Goal: Information Seeking & Learning: Learn about a topic

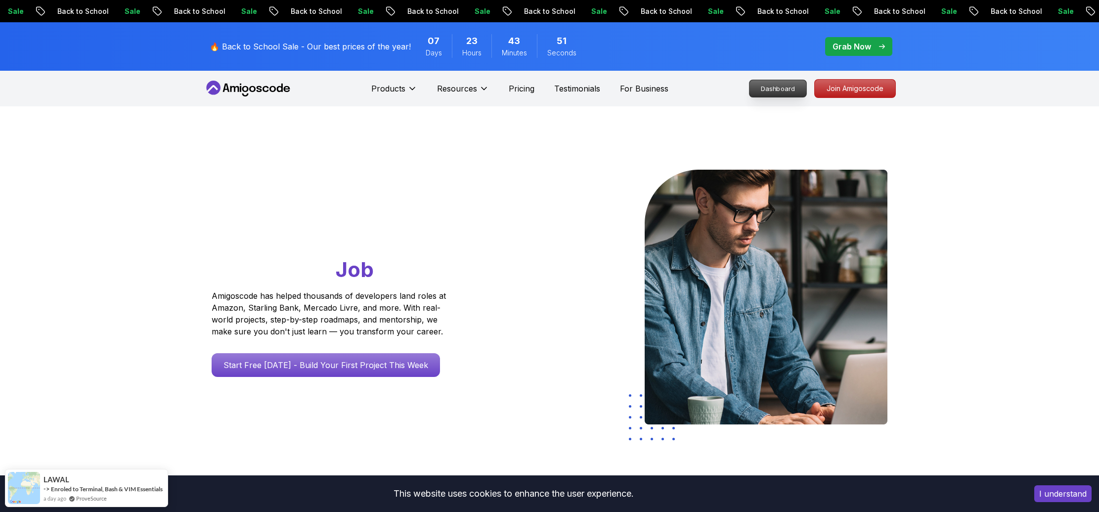
click at [774, 88] on p "Dashboard" at bounding box center [778, 88] width 57 height 17
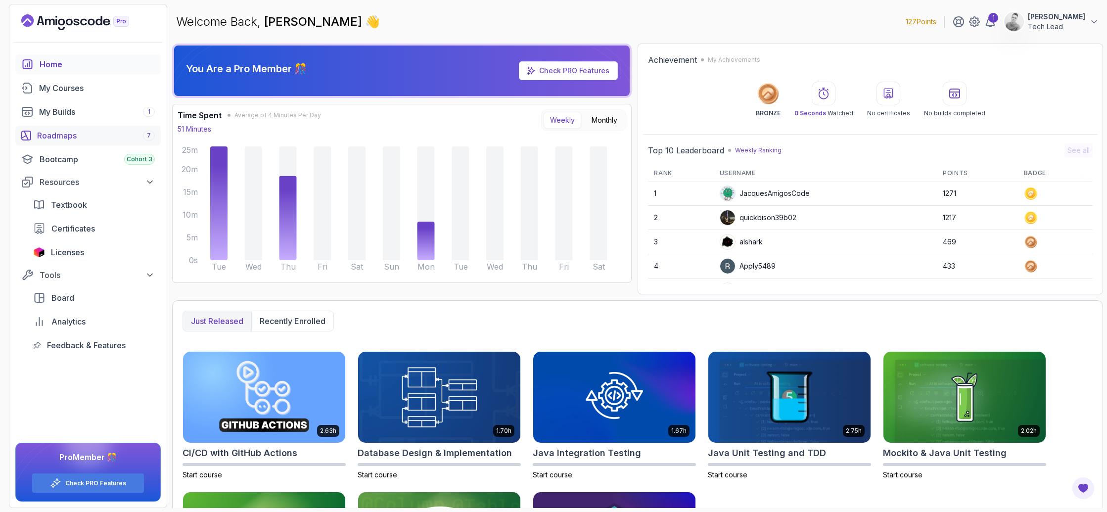
click at [70, 141] on link "Roadmaps 7" at bounding box center [87, 136] width 145 height 20
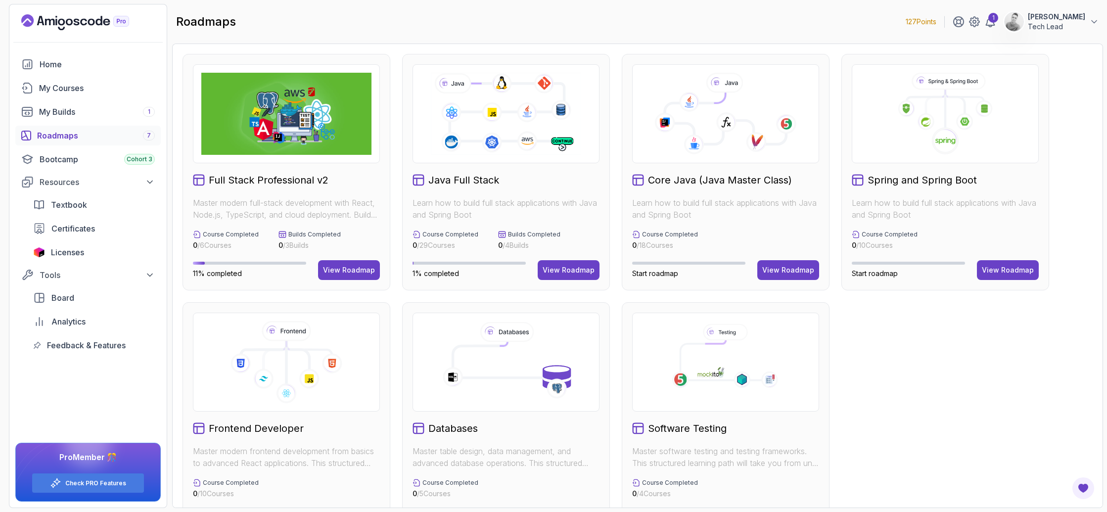
click at [263, 188] on div "Full Stack Professional v2 Master modern full-stack development with React, Nod…" at bounding box center [286, 172] width 208 height 236
click at [351, 266] on div "View Roadmap" at bounding box center [349, 270] width 52 height 10
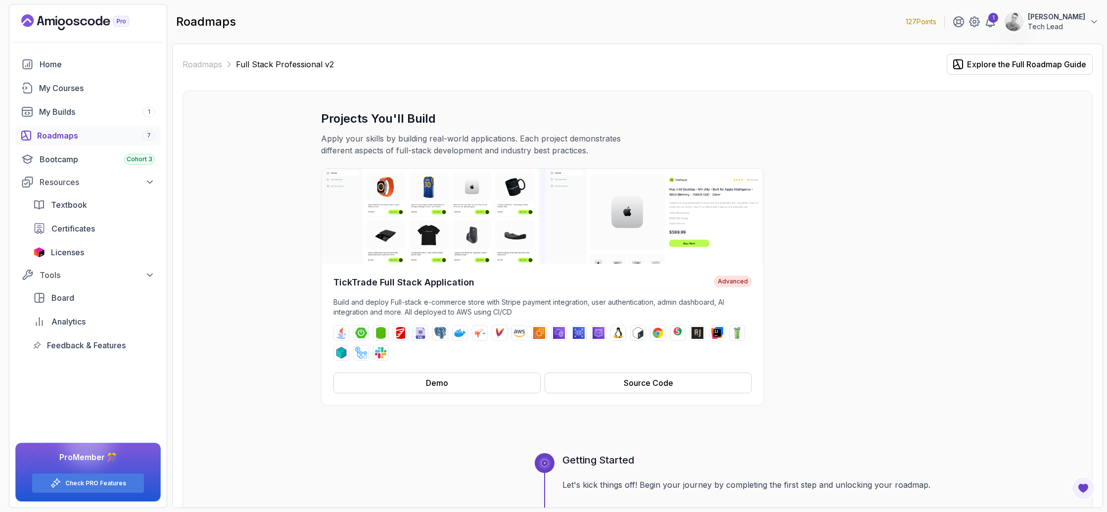
scroll to position [260, 0]
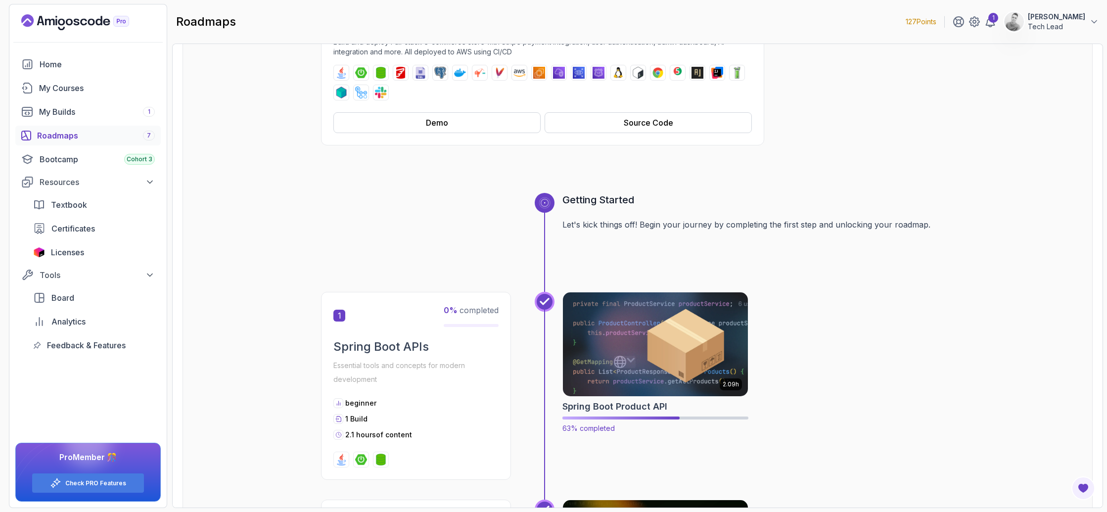
click at [610, 390] on img at bounding box center [655, 344] width 194 height 109
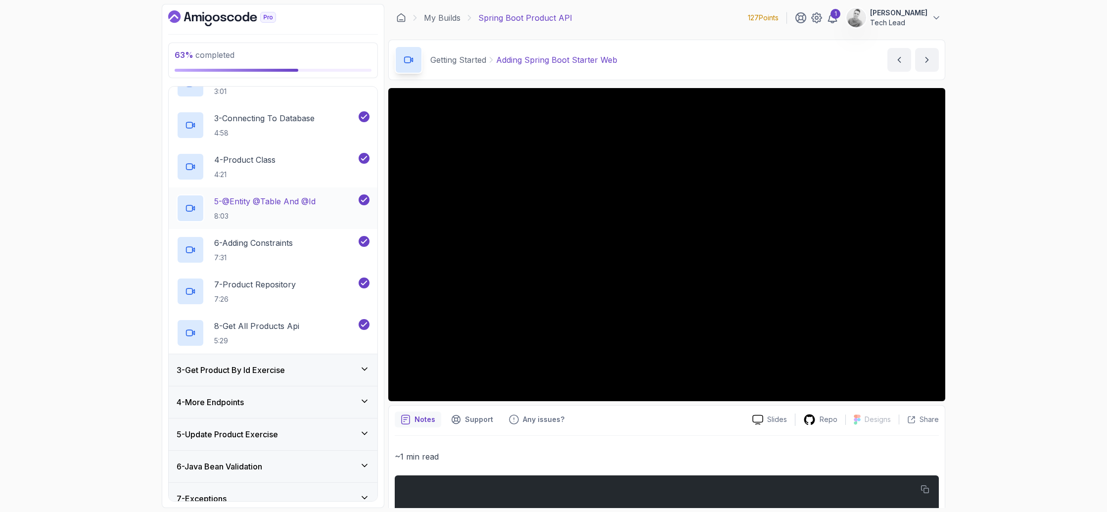
scroll to position [175, 0]
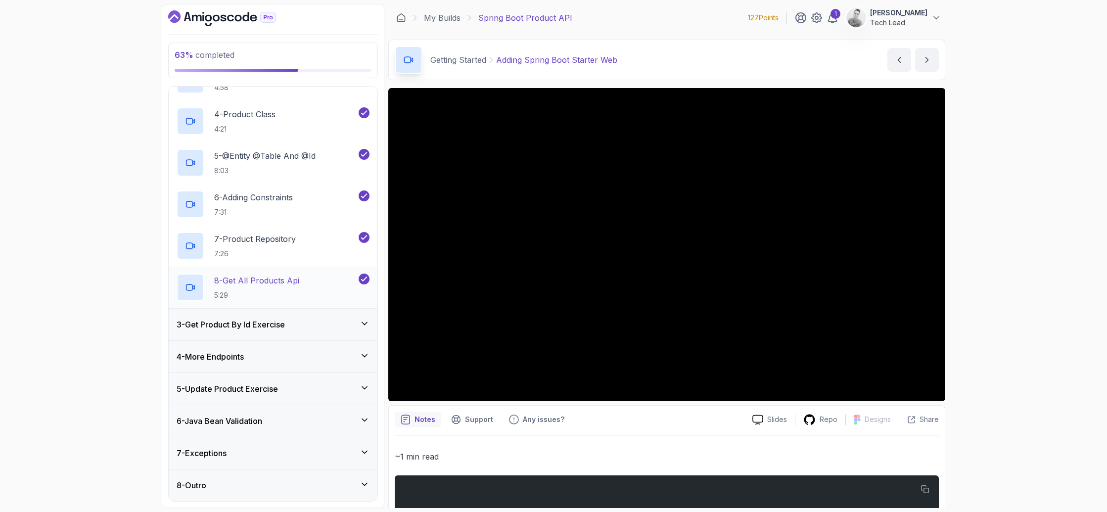
click at [273, 290] on p "5:29" at bounding box center [256, 295] width 85 height 10
